Goal: Transaction & Acquisition: Purchase product/service

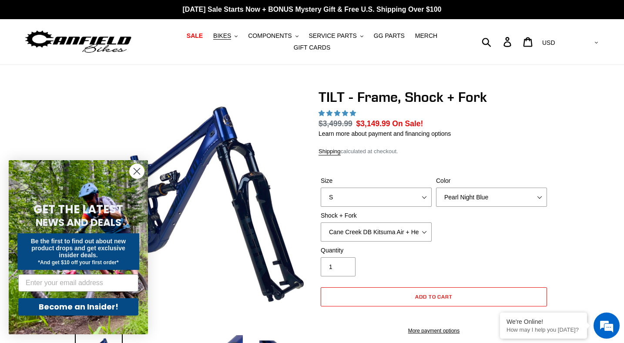
select select "highest-rating"
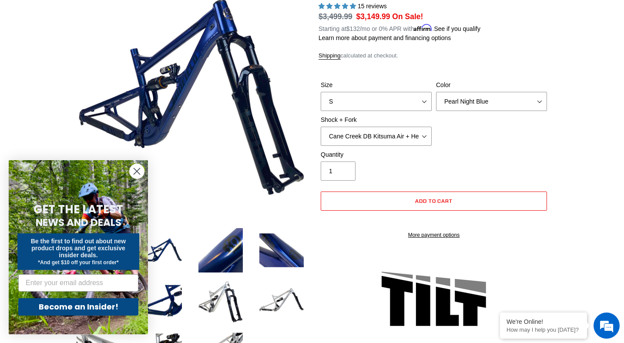
scroll to position [172, 0]
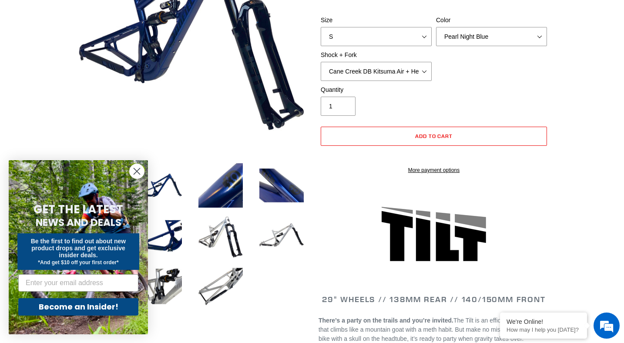
click at [139, 168] on circle "Close dialog" at bounding box center [137, 171] width 14 height 14
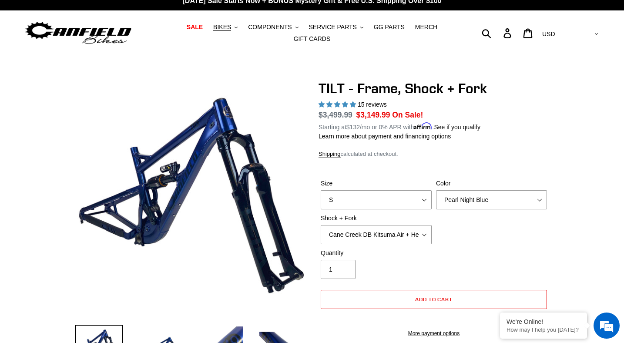
scroll to position [8, 0]
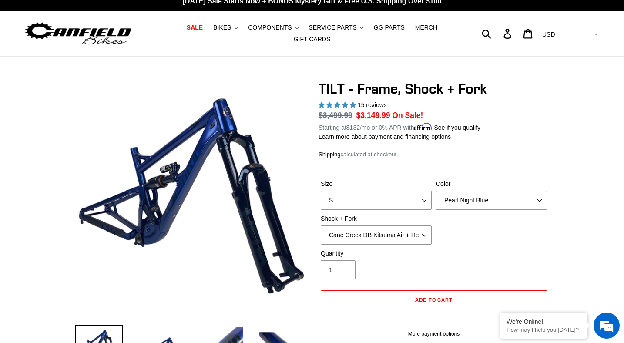
click at [521, 35] on div "Submit Search Log in Cart 0 items Currency AED AFN ALL AMD ANG AUD AWG AZN BAM …" at bounding box center [528, 33] width 144 height 19
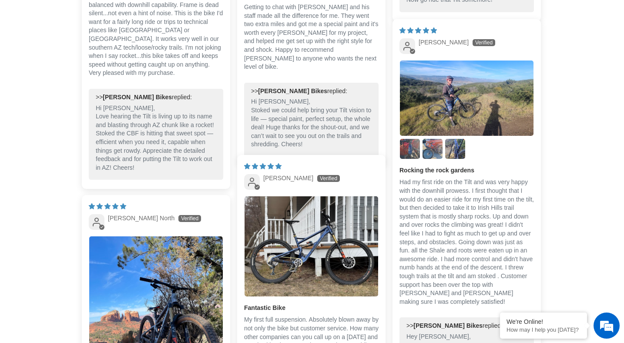
scroll to position [1809, 0]
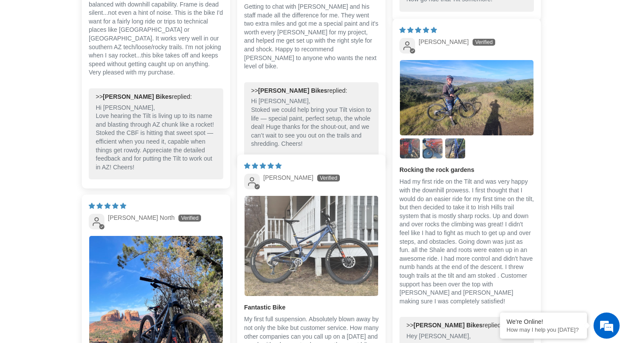
click at [297, 252] on img "Link to user picture 1" at bounding box center [311, 246] width 134 height 100
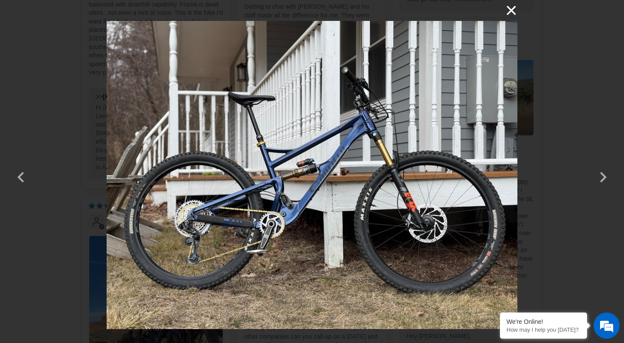
click at [515, 6] on button "×" at bounding box center [506, 10] width 21 height 21
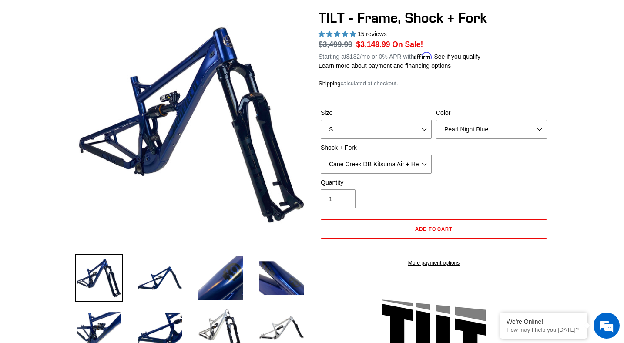
scroll to position [78, 0]
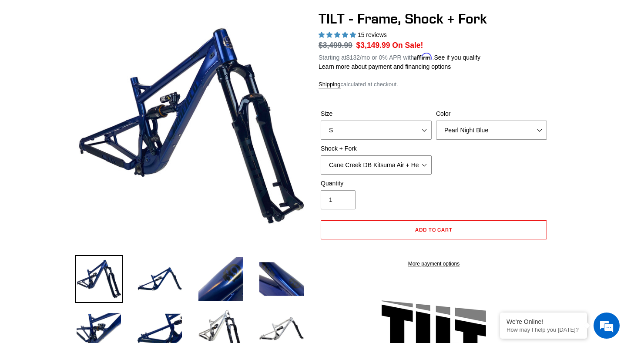
click at [420, 165] on select "Cane Creek DB Kitsuma Air + Helm MKII 140mm Cane Creek DB Kitsuma Air + Fox 36 …" at bounding box center [376, 164] width 111 height 19
select select "Fox Float X + Fox 36 Grip X Factory 150mm"
click at [321, 155] on select "Cane Creek DB Kitsuma Air + Helm MKII 140mm Cane Creek DB Kitsuma Air + Fox 36 …" at bounding box center [376, 164] width 111 height 19
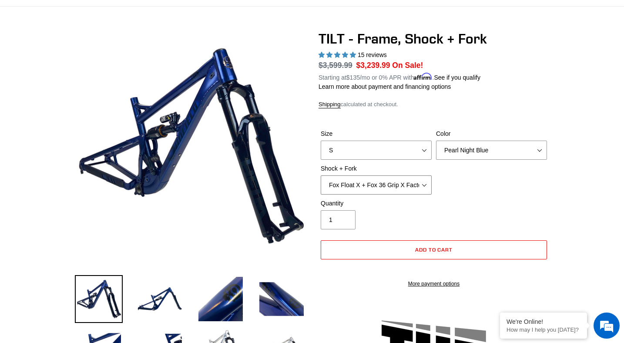
scroll to position [55, 0]
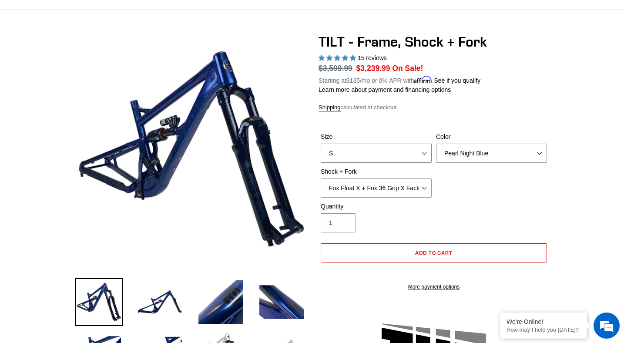
click at [404, 149] on select "S M L XL" at bounding box center [376, 153] width 111 height 19
select select "M"
click at [321, 144] on select "S M L XL" at bounding box center [376, 153] width 111 height 19
click at [462, 160] on select "Pearl Night Blue" at bounding box center [491, 153] width 111 height 19
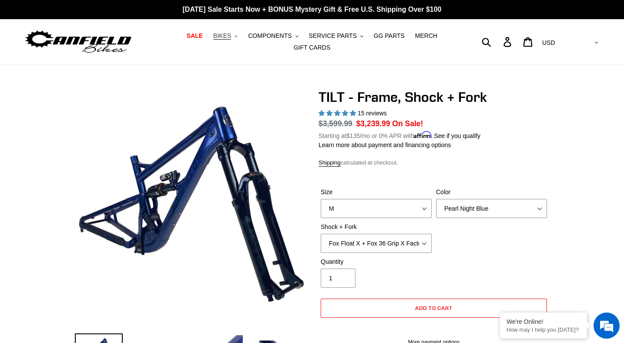
click at [229, 37] on span "BIKES" at bounding box center [222, 35] width 18 height 7
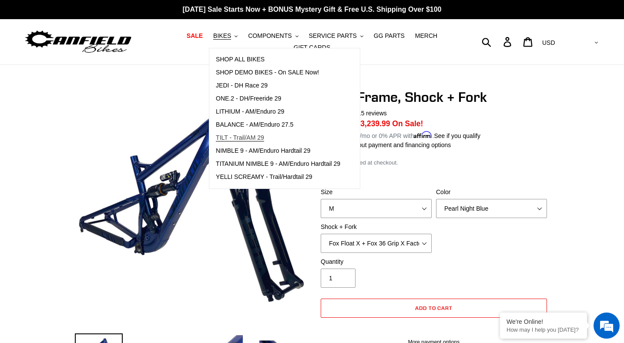
click at [243, 137] on span "TILT - Trail/AM 29" at bounding box center [240, 137] width 48 height 7
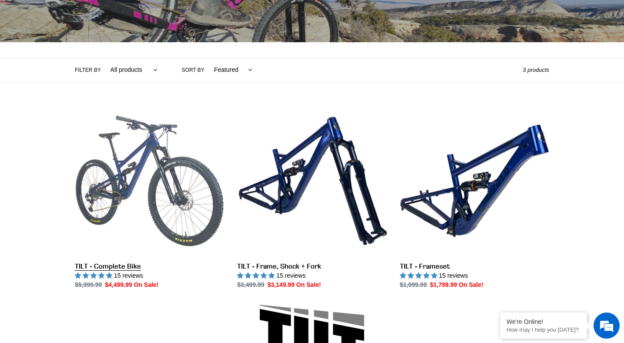
click at [166, 139] on link "TILT - Complete Bike" at bounding box center [149, 197] width 149 height 183
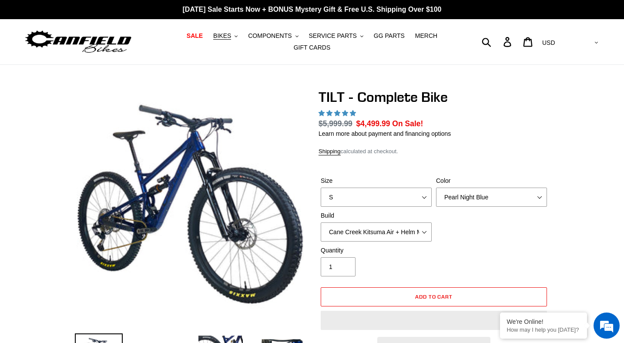
select select "highest-rating"
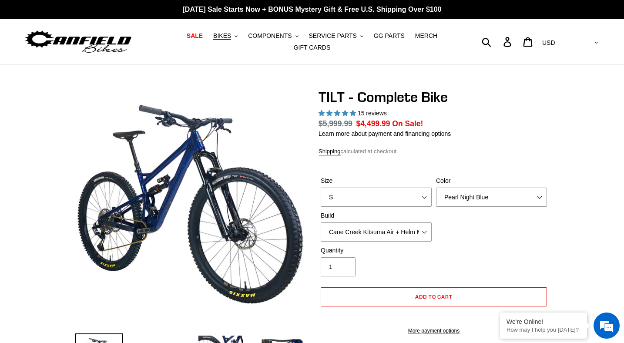
scroll to position [156, 0]
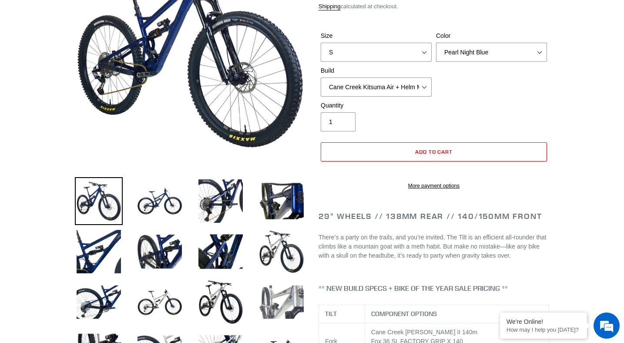
click at [289, 302] on img at bounding box center [281, 302] width 48 height 48
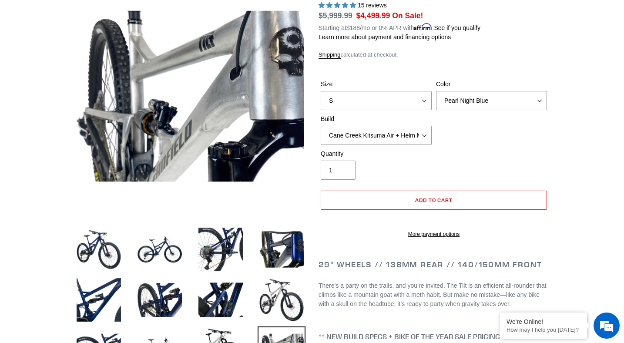
scroll to position [360, 0]
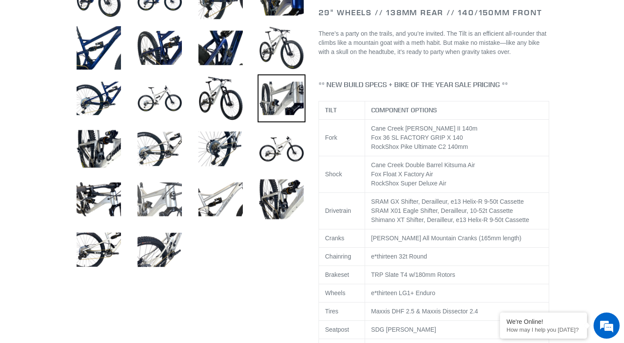
click at [164, 203] on img at bounding box center [160, 199] width 48 height 48
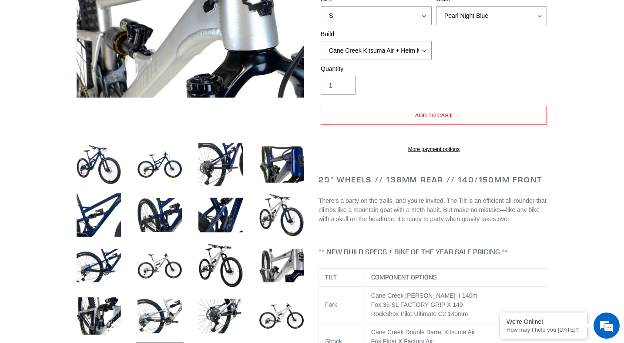
scroll to position [0, 0]
